Goal: Transaction & Acquisition: Purchase product/service

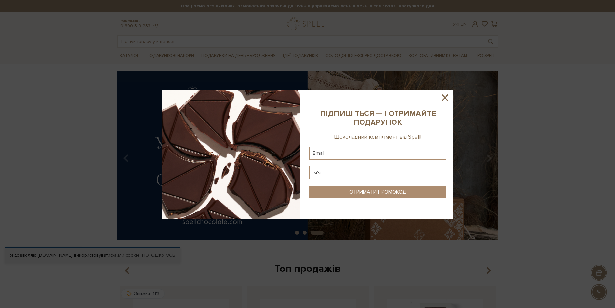
click at [425, 89] on div at bounding box center [307, 154] width 615 height 308
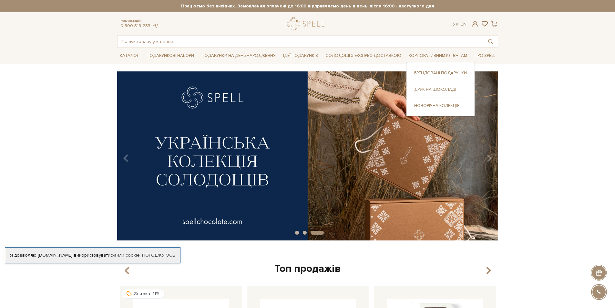
click at [434, 87] on link "Друк на шоколаді" at bounding box center [440, 90] width 53 height 6
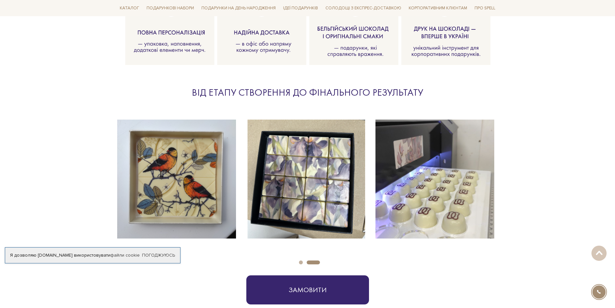
scroll to position [1034, 0]
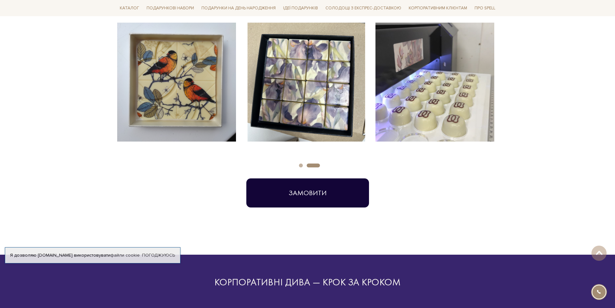
click at [306, 192] on button "Замовити" at bounding box center [307, 192] width 123 height 29
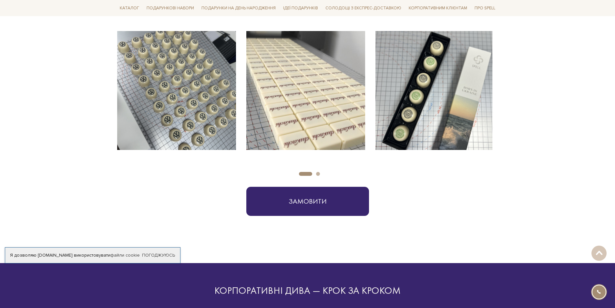
scroll to position [993, 0]
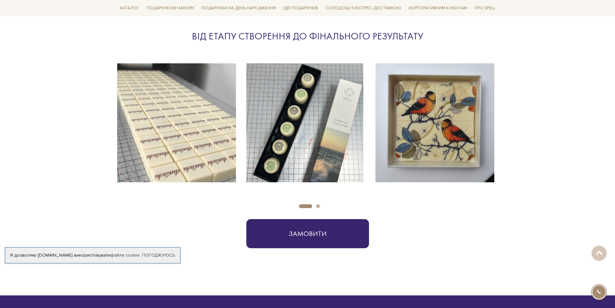
click at [319, 207] on button "Carousel Page 2" at bounding box center [318, 206] width 4 height 4
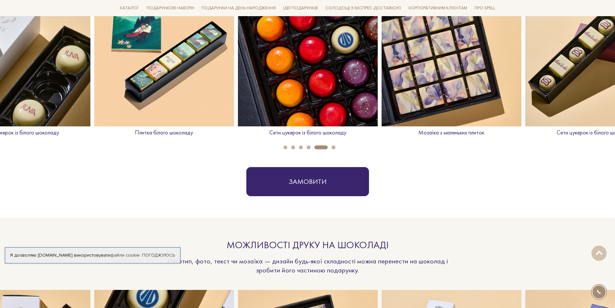
scroll to position [218, 0]
